Goal: Information Seeking & Learning: Learn about a topic

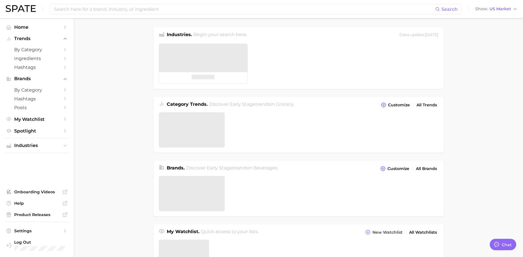
type textarea "x"
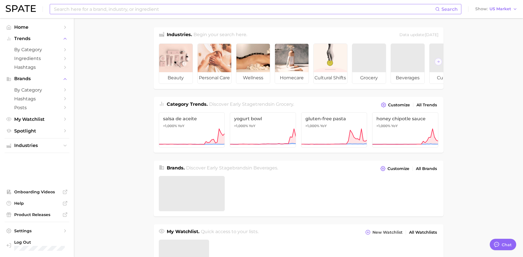
click at [143, 12] on input at bounding box center [244, 9] width 382 height 10
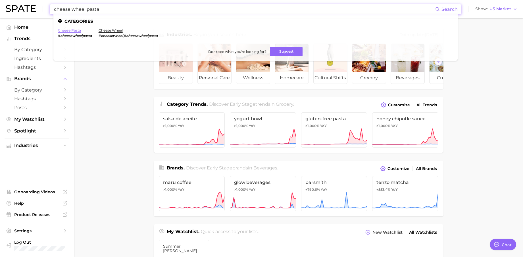
type input "cheese wheel pasta"
click at [74, 30] on link "cheese pasta" at bounding box center [69, 30] width 23 height 4
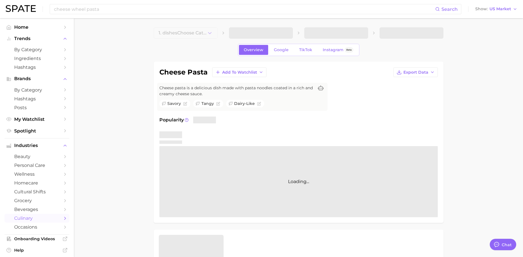
type textarea "x"
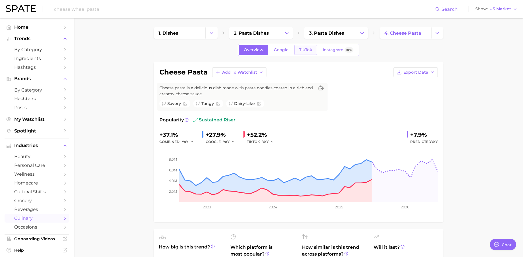
click at [300, 52] on span "TikTok" at bounding box center [305, 49] width 13 height 5
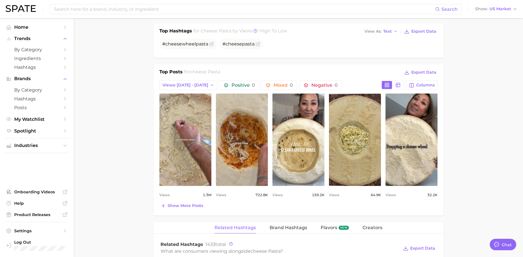
scroll to position [222, 0]
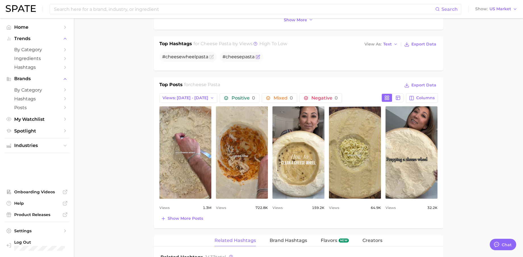
click at [243, 57] on span "pasta" at bounding box center [248, 56] width 13 height 5
click at [245, 58] on span "pasta" at bounding box center [248, 56] width 13 height 5
click at [248, 57] on span "pasta" at bounding box center [248, 56] width 13 height 5
click at [239, 57] on span "cheese" at bounding box center [234, 56] width 16 height 5
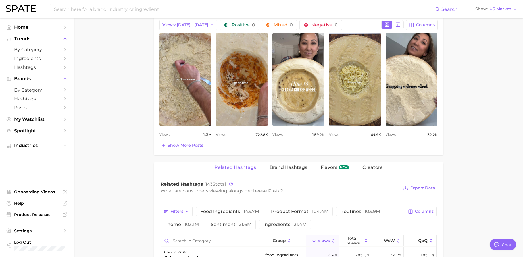
scroll to position [215, 0]
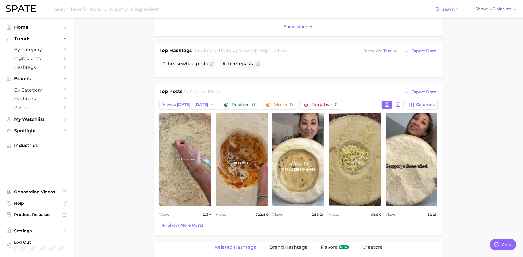
click at [220, 90] on span "cheese pasta" at bounding box center [205, 91] width 30 height 5
click at [177, 221] on div "Top Posts for cheese pasta Export Data Views: [DATE] - [DATE] Positive 0 Mixed …" at bounding box center [298, 158] width 279 height 141
click at [179, 230] on div "Top Posts for cheese pasta Export Data Views: [DATE] - [DATE] Positive 0 Mixed …" at bounding box center [299, 159] width 290 height 151
click at [181, 224] on span "Show more posts" at bounding box center [186, 225] width 36 height 5
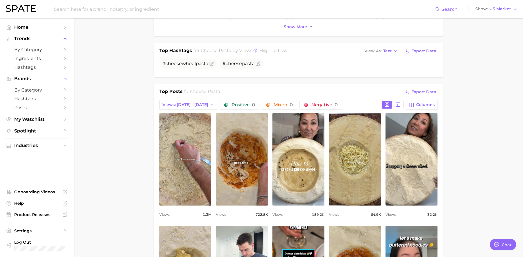
scroll to position [336, 0]
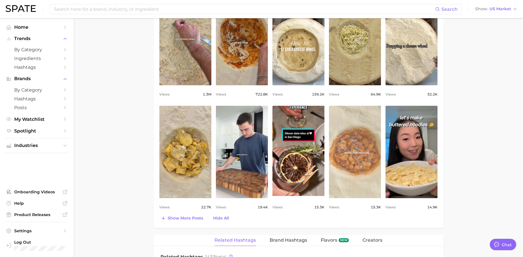
click at [366, 184] on link "view post on TikTok" at bounding box center [355, 152] width 52 height 92
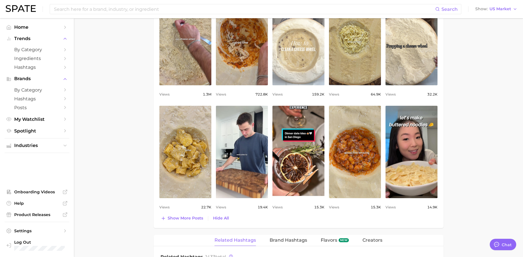
click at [303, 50] on link "view post on TikTok" at bounding box center [299, 39] width 52 height 92
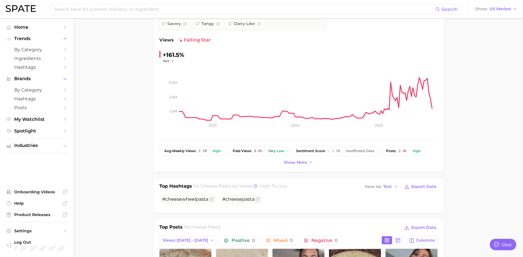
scroll to position [0, 0]
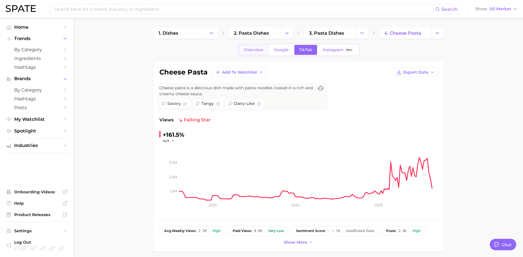
click at [256, 53] on link "Overview" at bounding box center [253, 50] width 29 height 10
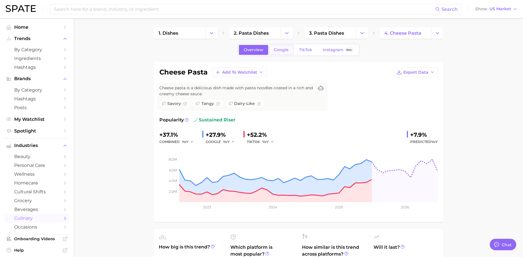
click at [282, 53] on link "Google" at bounding box center [281, 50] width 24 height 10
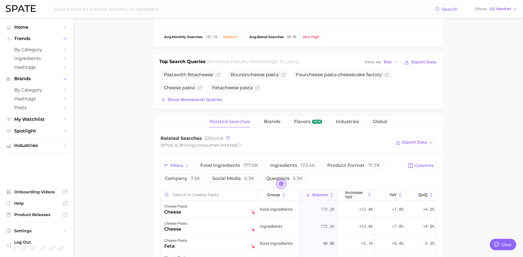
scroll to position [6, 0]
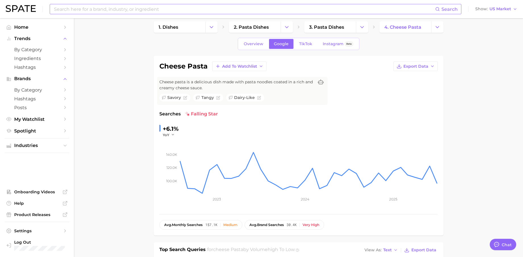
click at [266, 9] on input at bounding box center [244, 9] width 382 height 10
type input "a"
